Goal: Information Seeking & Learning: Learn about a topic

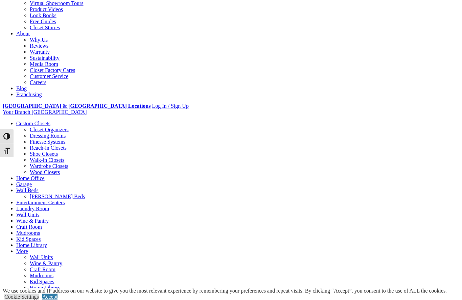
scroll to position [120, 0]
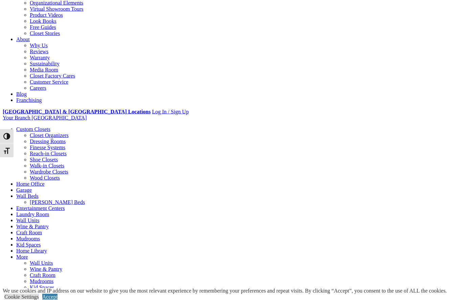
scroll to position [130, 0]
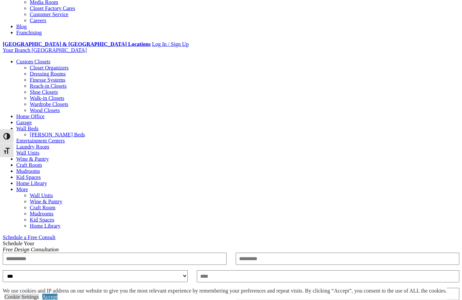
scroll to position [198, 0]
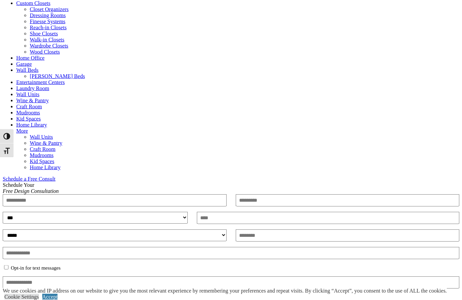
scroll to position [256, 0]
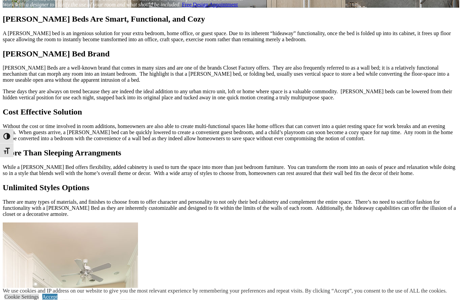
scroll to position [595, 0]
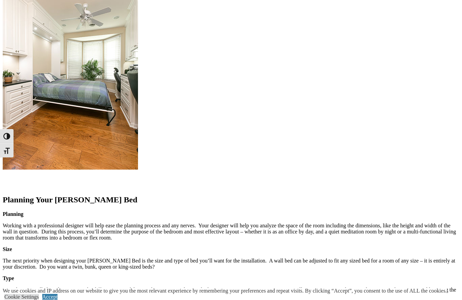
scroll to position [699, 0]
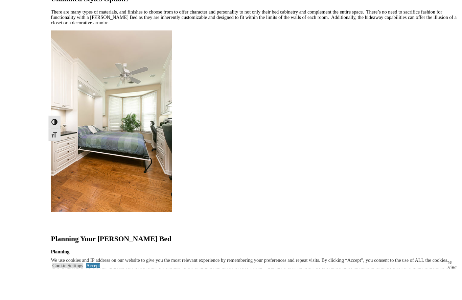
scroll to position [694, 0]
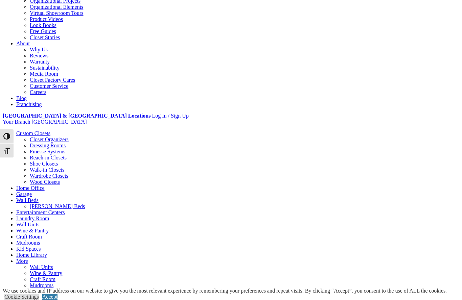
scroll to position [0, 0]
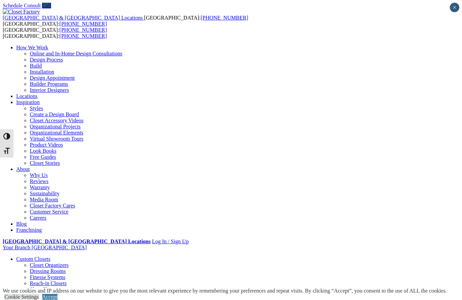
click at [81, 124] on link "Organizational Projects" at bounding box center [55, 127] width 51 height 6
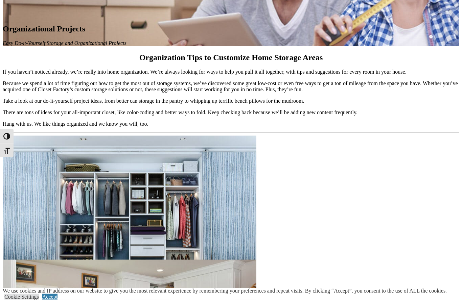
scroll to position [493, 0]
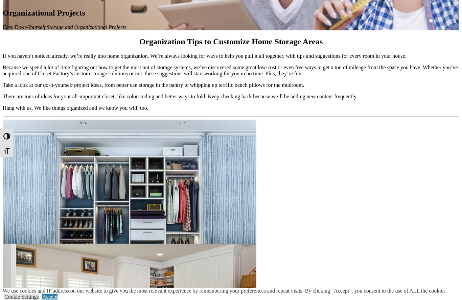
scroll to position [509, 0]
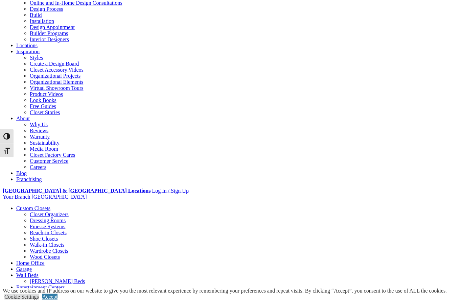
scroll to position [23, 0]
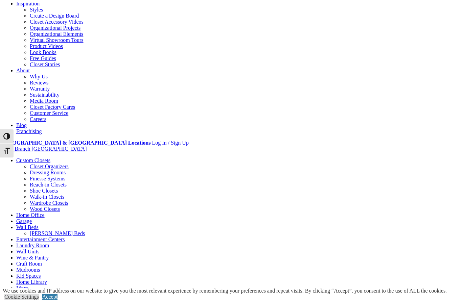
scroll to position [98, 0]
